Goal: Task Accomplishment & Management: Complete application form

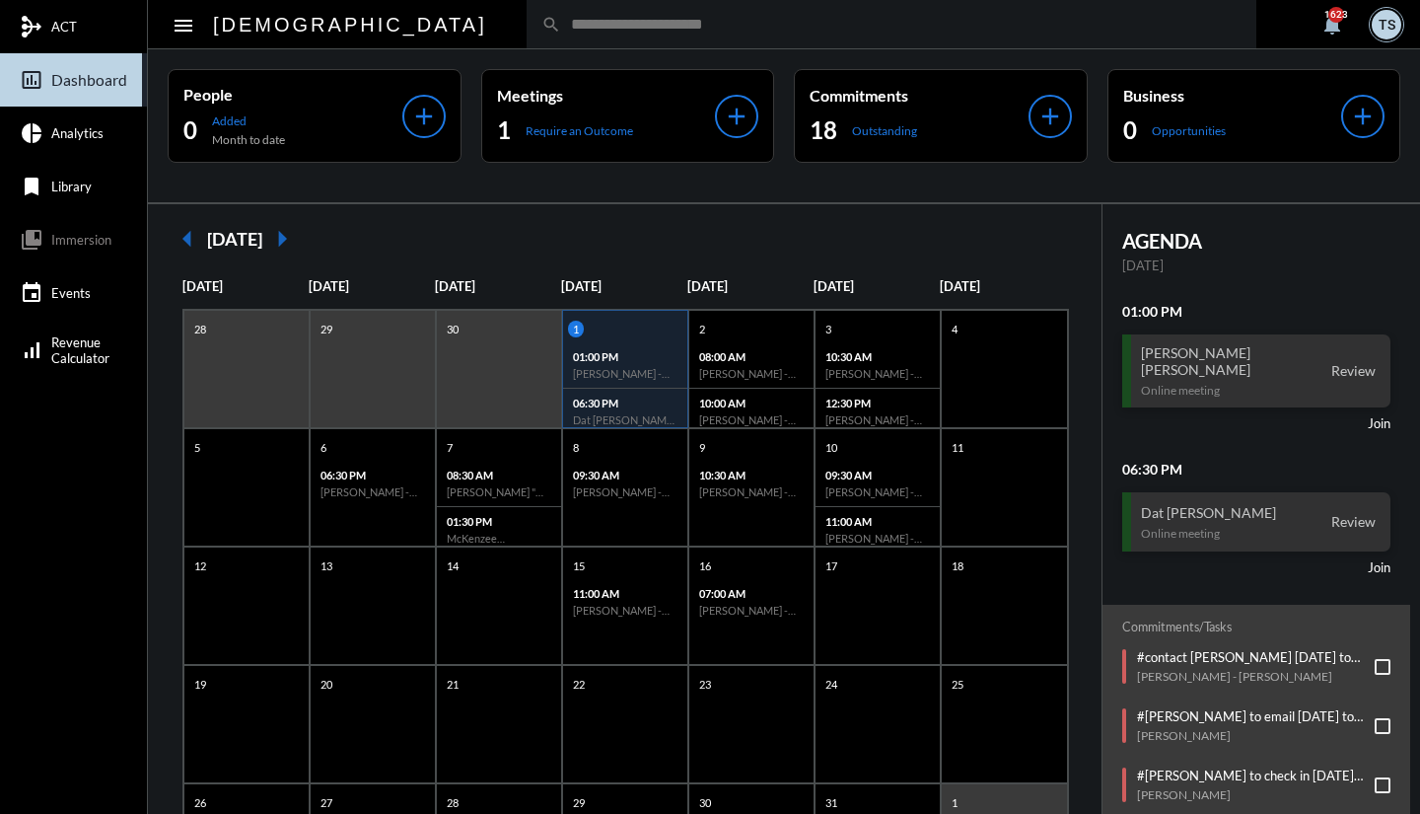
click at [529, 132] on p "Require an Outcome" at bounding box center [580, 130] width 108 height 15
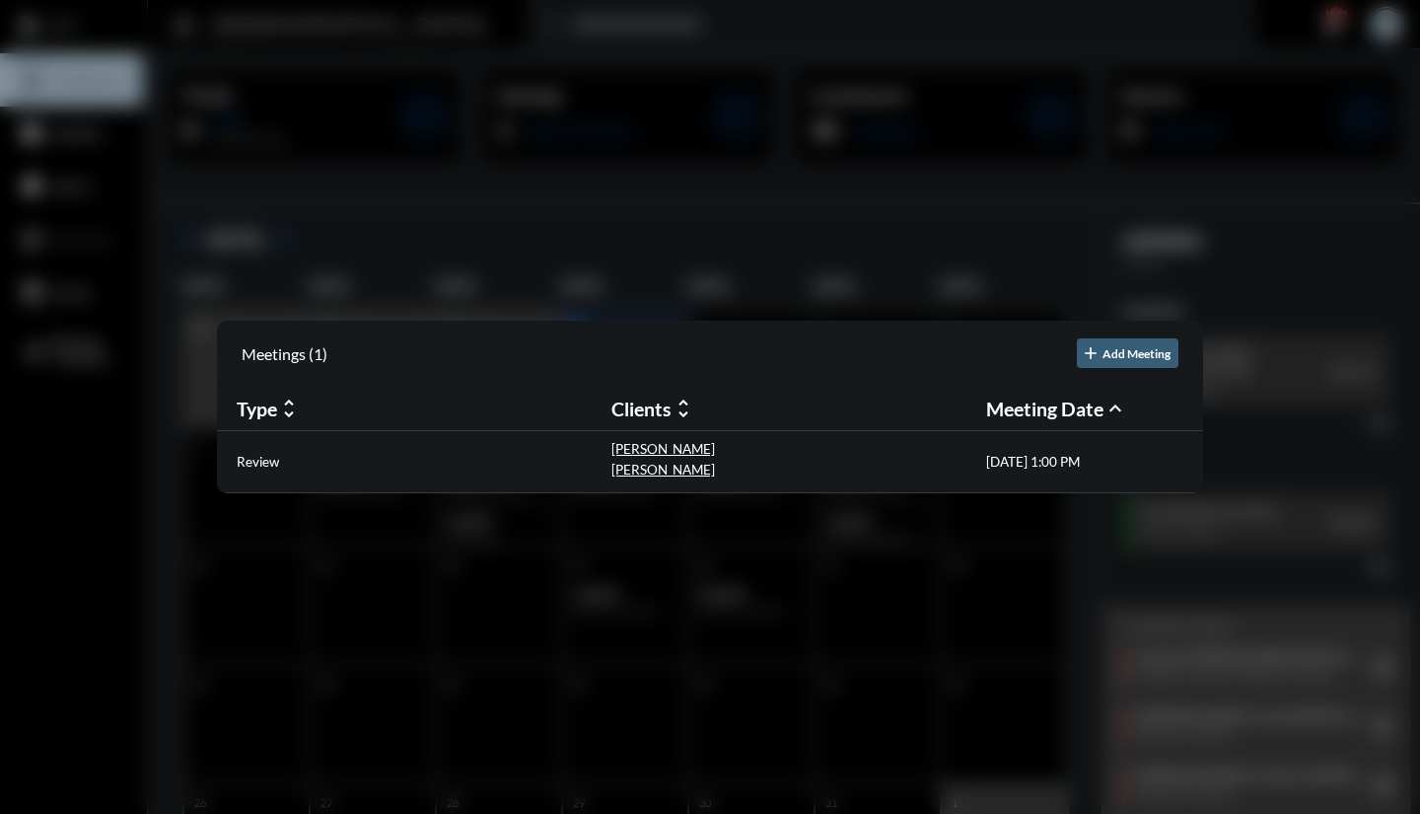
click at [277, 463] on p "Review" at bounding box center [258, 462] width 42 height 16
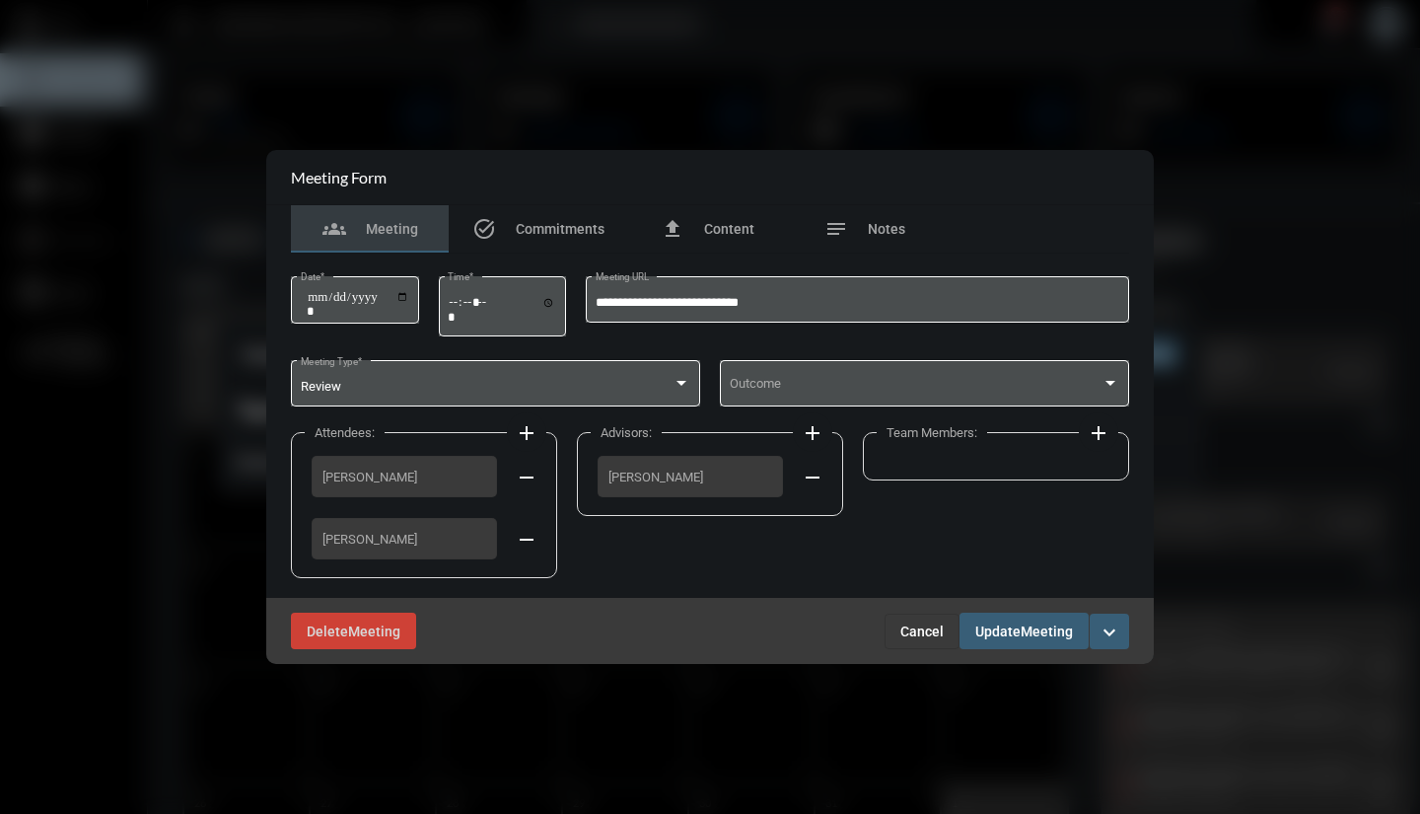
click at [833, 393] on span at bounding box center [916, 387] width 373 height 15
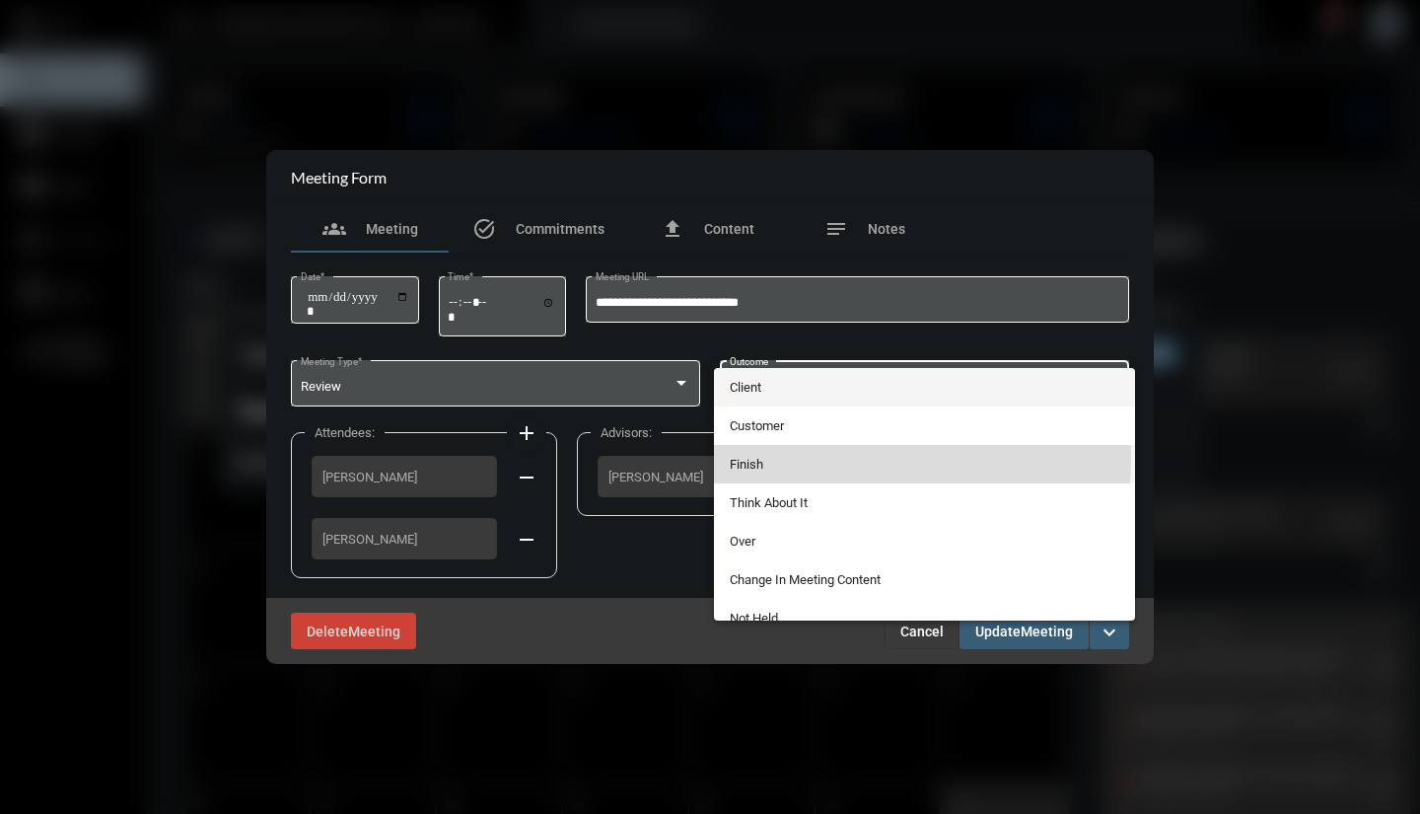
click at [782, 457] on span "Finish" at bounding box center [925, 464] width 391 height 38
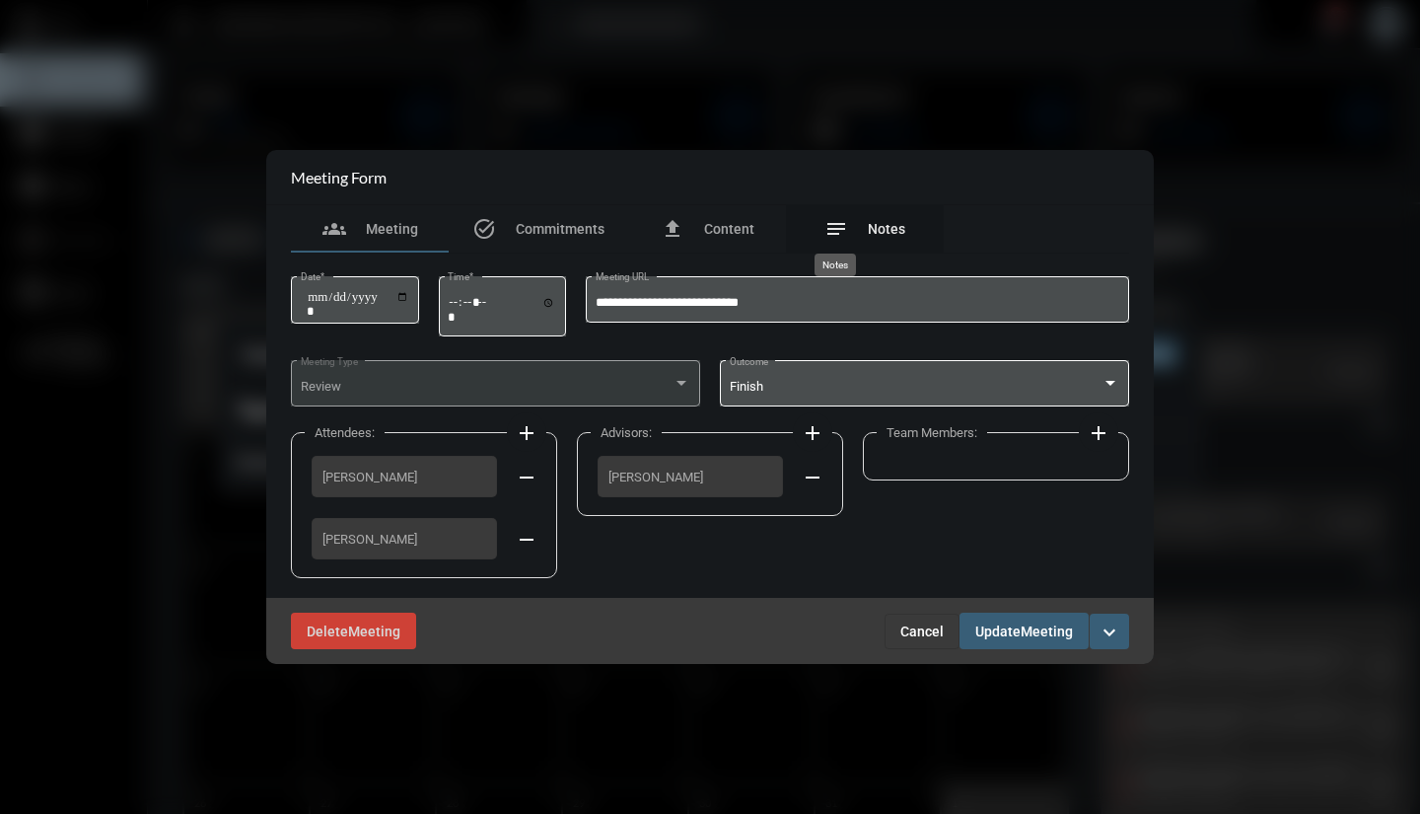
click at [831, 233] on mat-icon "notes" at bounding box center [837, 229] width 24 height 24
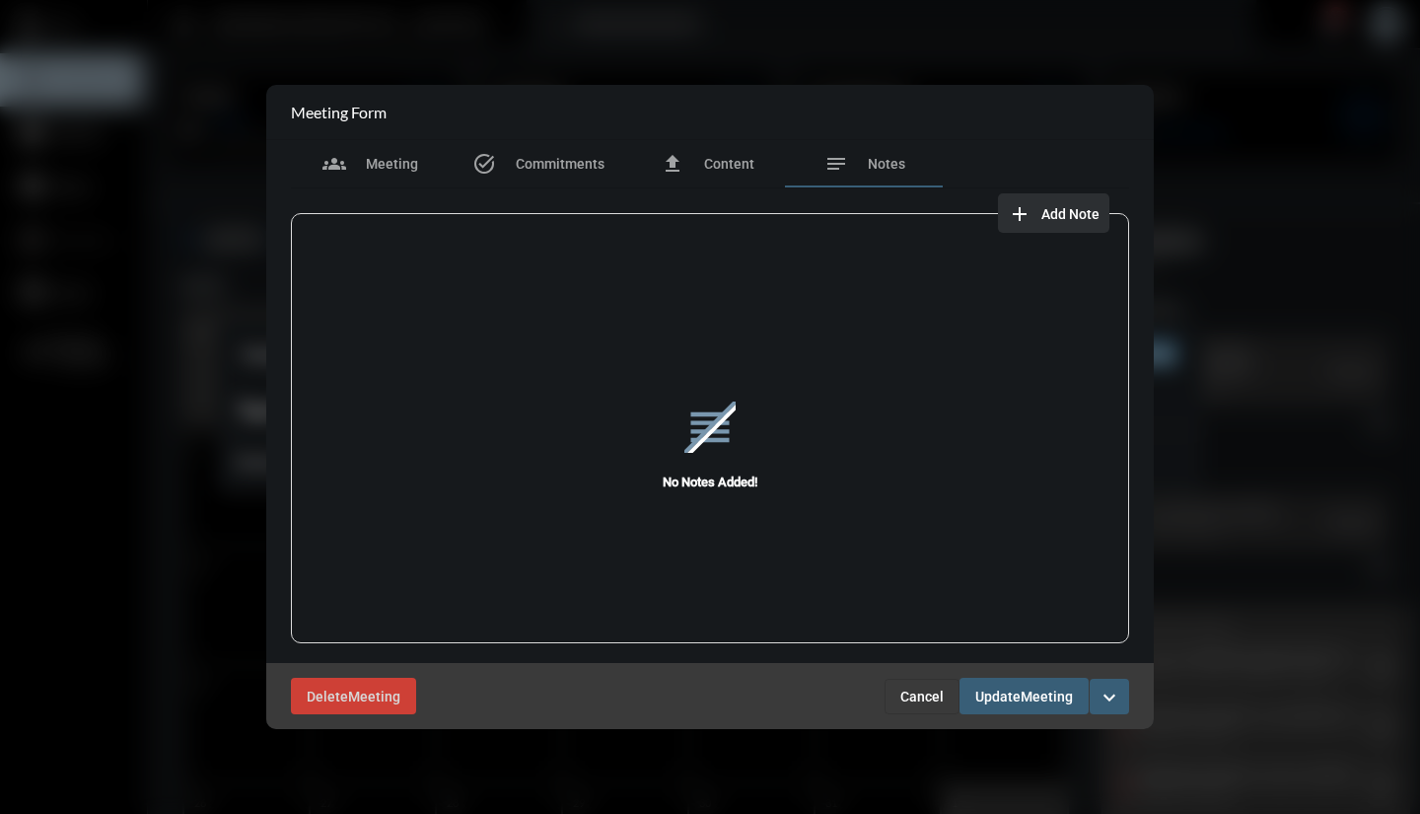
click at [1017, 219] on mat-icon "add" at bounding box center [1020, 214] width 24 height 24
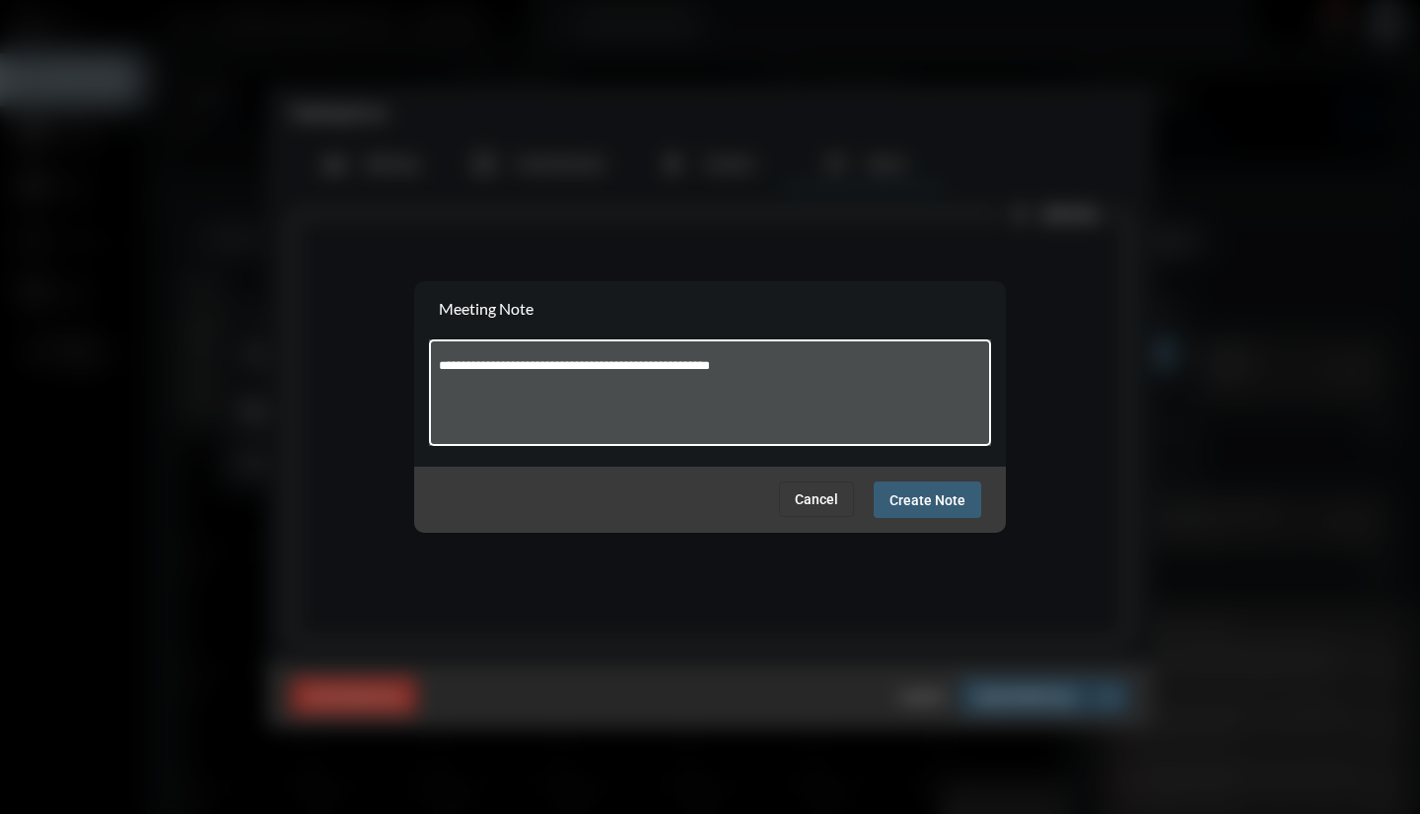
type textarea "**********"
click at [913, 496] on span "Create Note" at bounding box center [928, 500] width 76 height 16
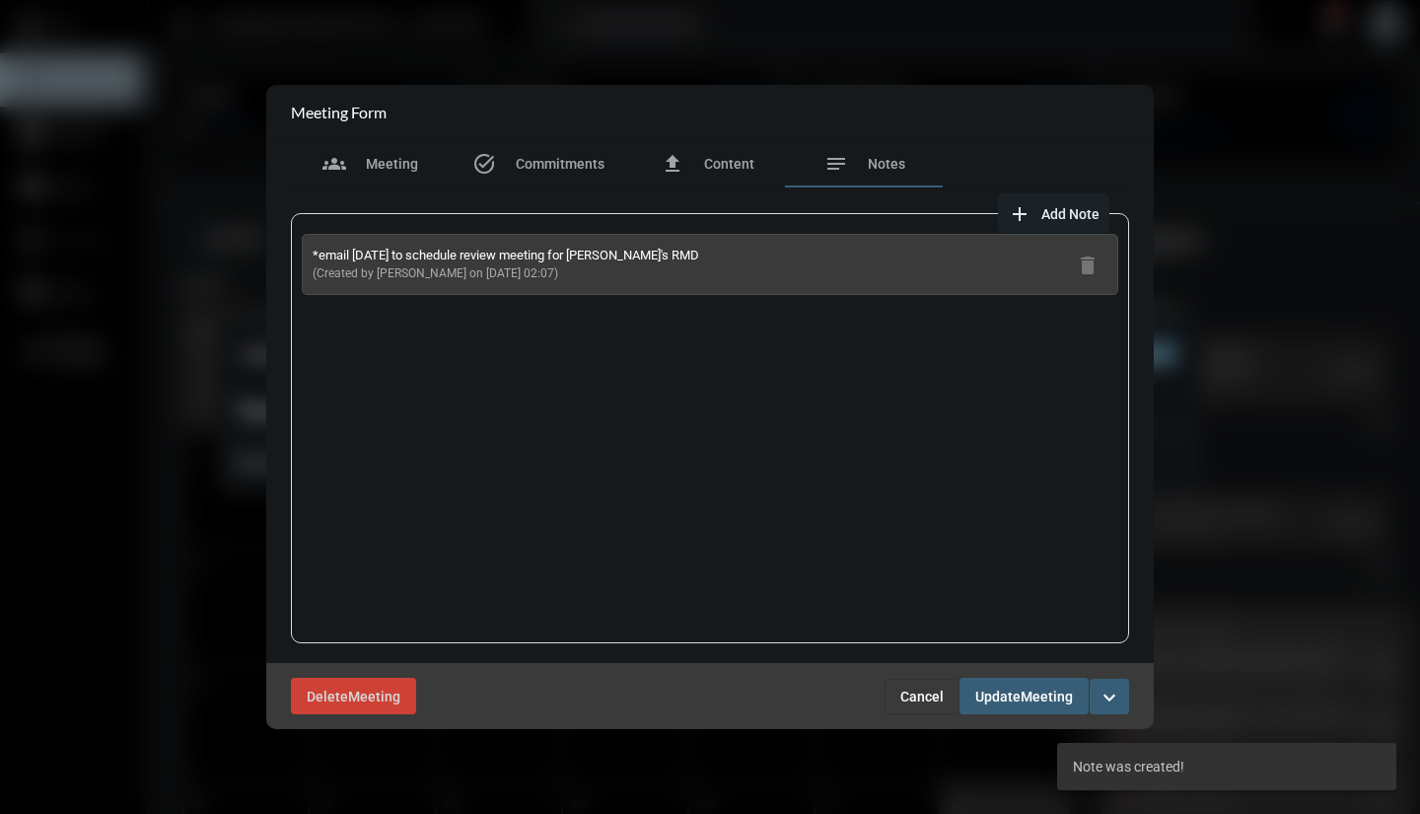
click at [1029, 210] on mat-icon "add" at bounding box center [1020, 214] width 24 height 24
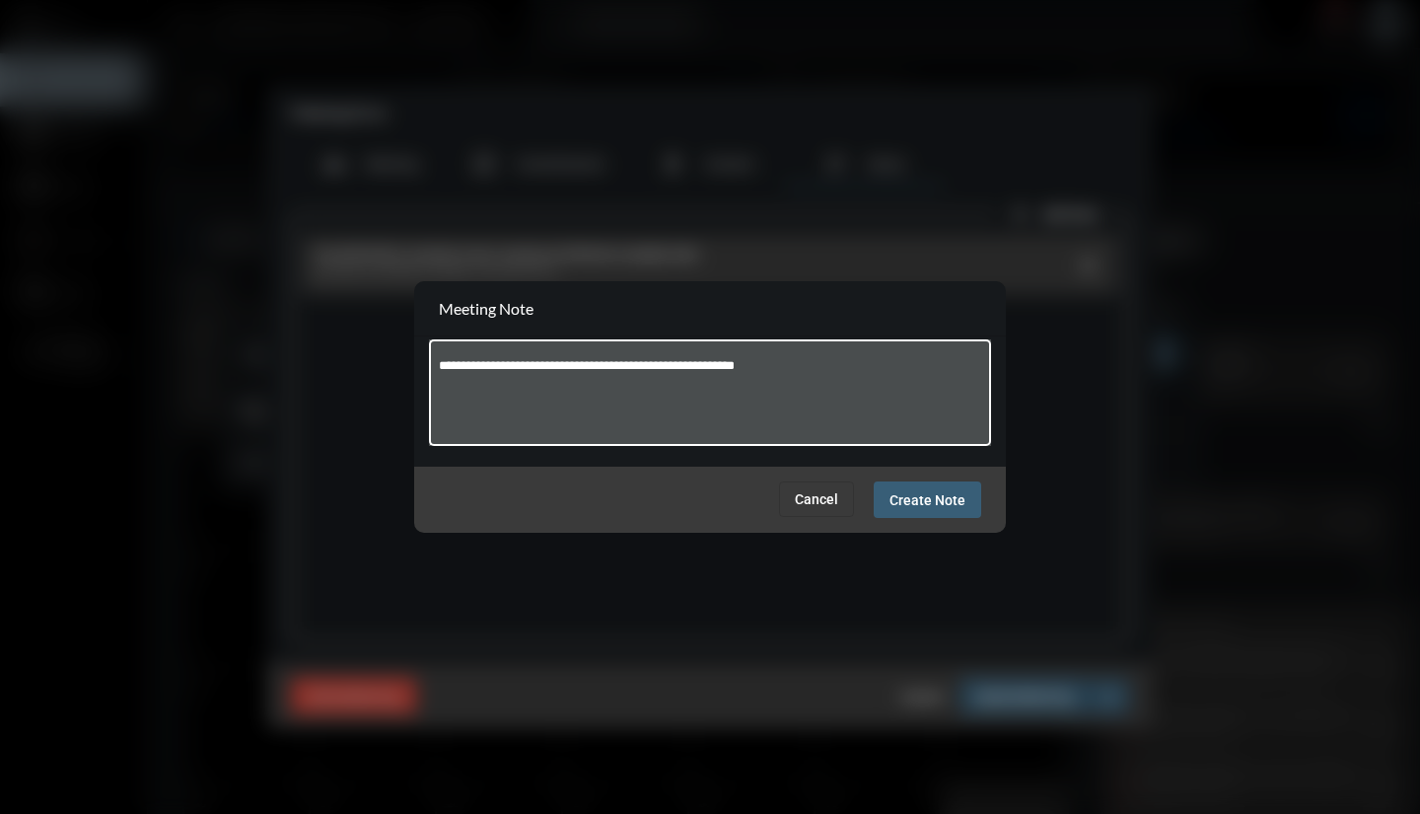
type textarea "**********"
click at [936, 503] on span "Create Note" at bounding box center [928, 500] width 76 height 16
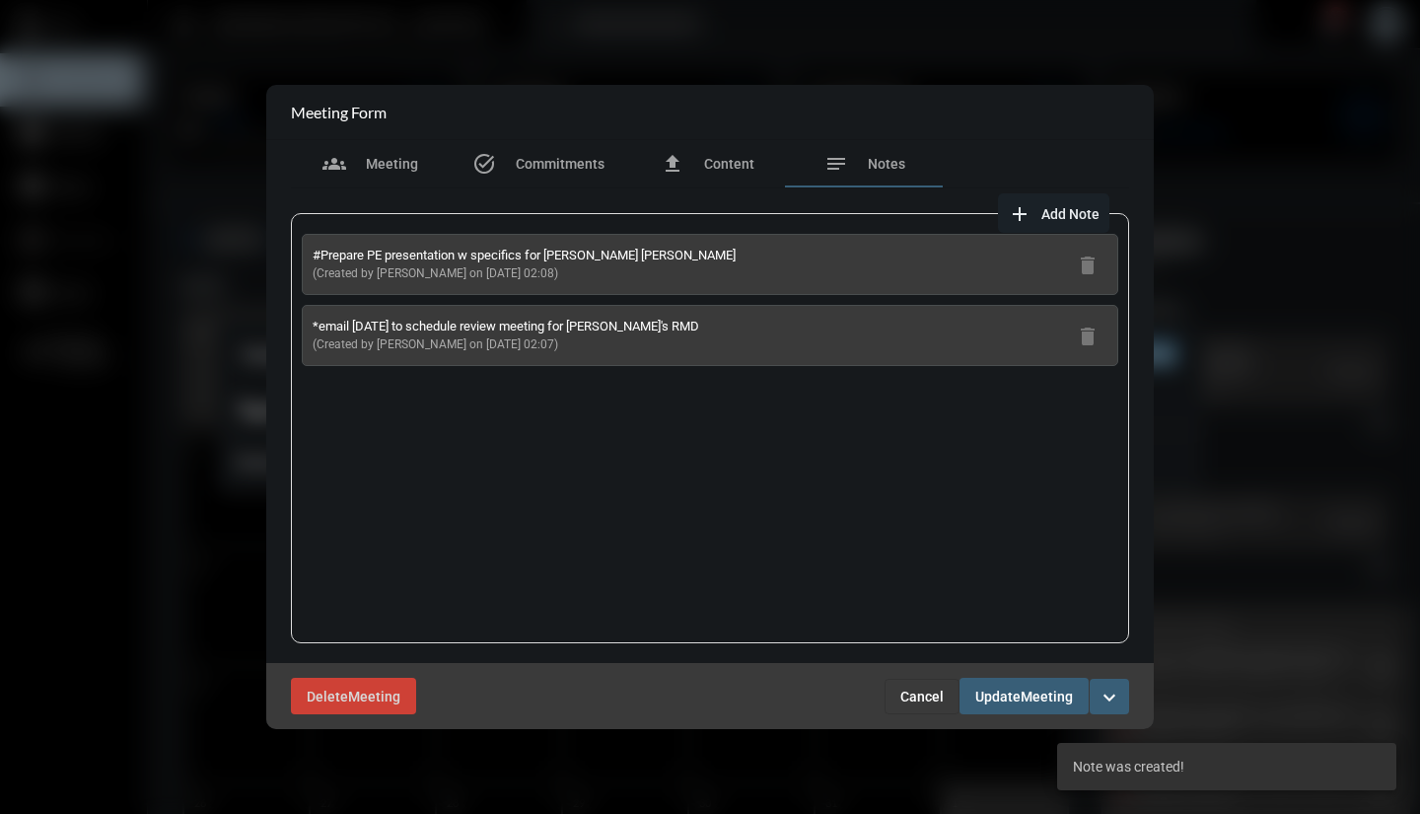
click at [995, 696] on span "Update" at bounding box center [998, 697] width 45 height 16
